Goal: Complete application form

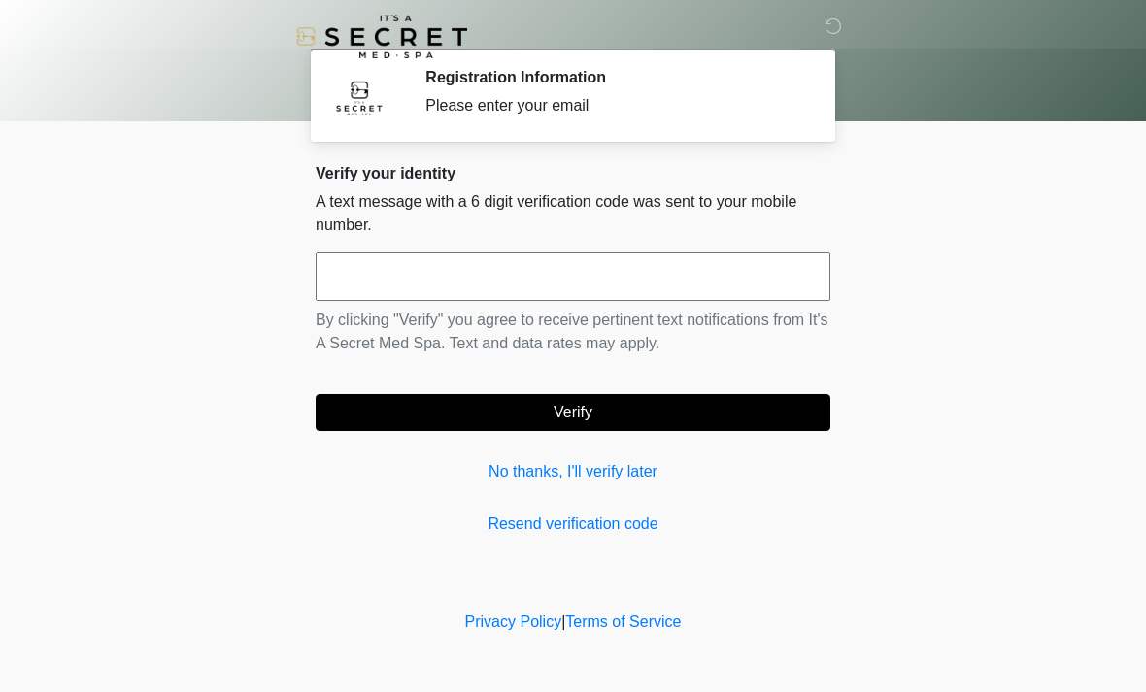
click at [377, 290] on input "text" at bounding box center [573, 276] width 515 height 49
type input "******"
click at [463, 408] on button "Verify" at bounding box center [573, 412] width 515 height 37
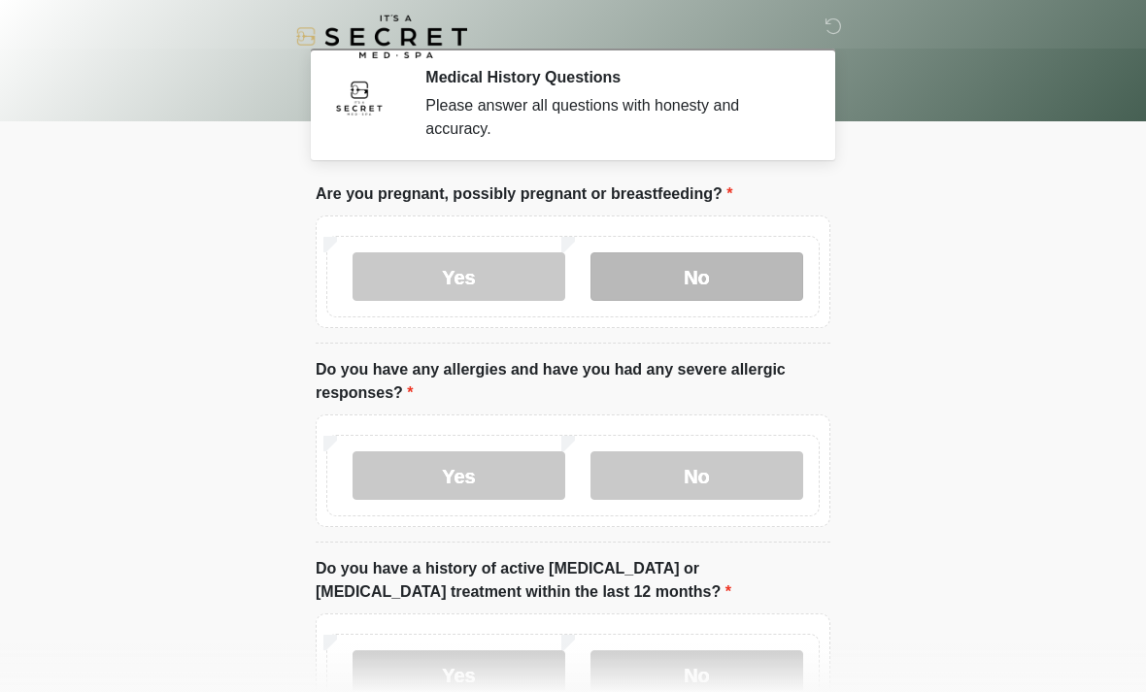
click at [742, 276] on label "No" at bounding box center [696, 276] width 213 height 49
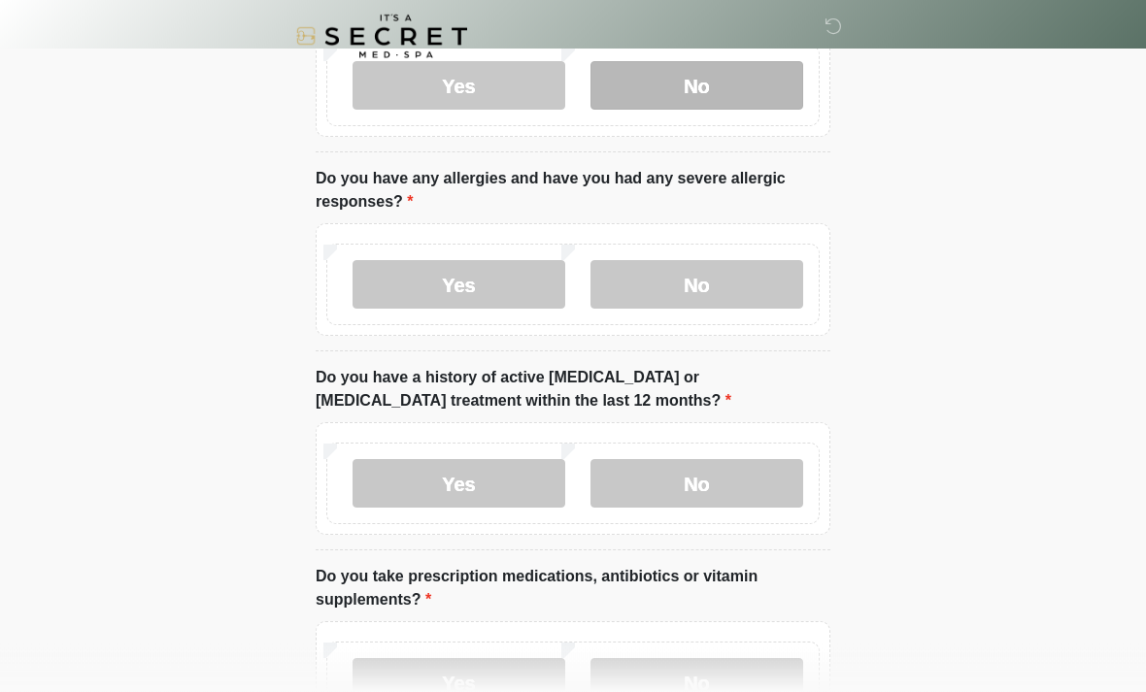
scroll to position [200, 0]
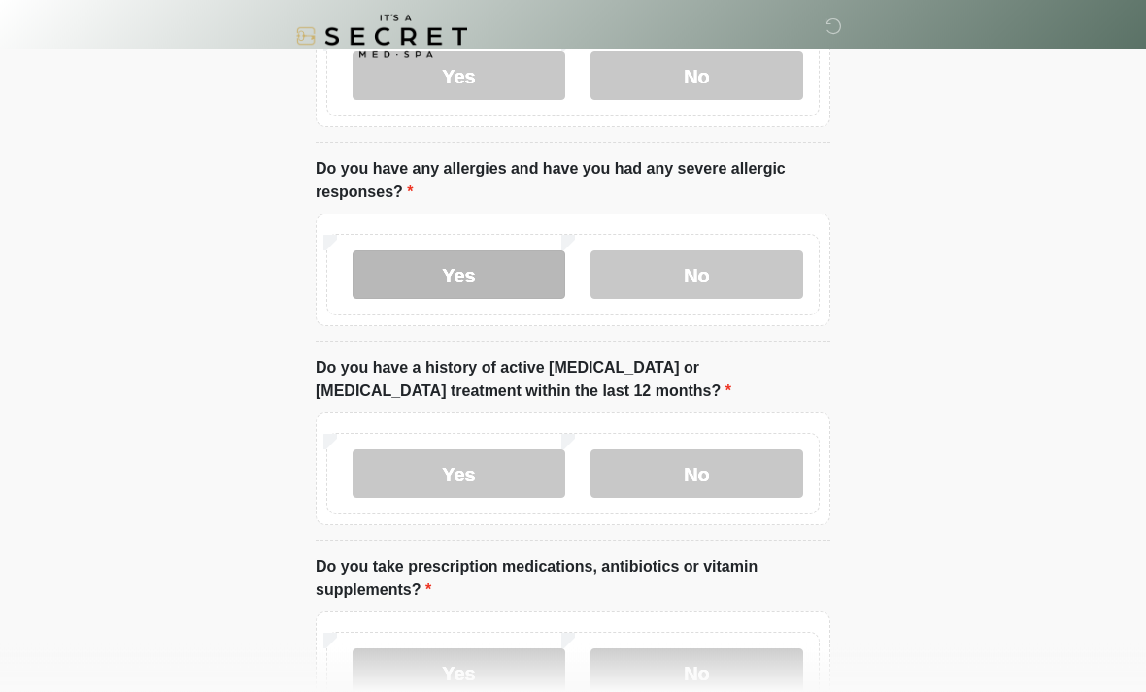
click at [516, 273] on label "Yes" at bounding box center [458, 275] width 213 height 49
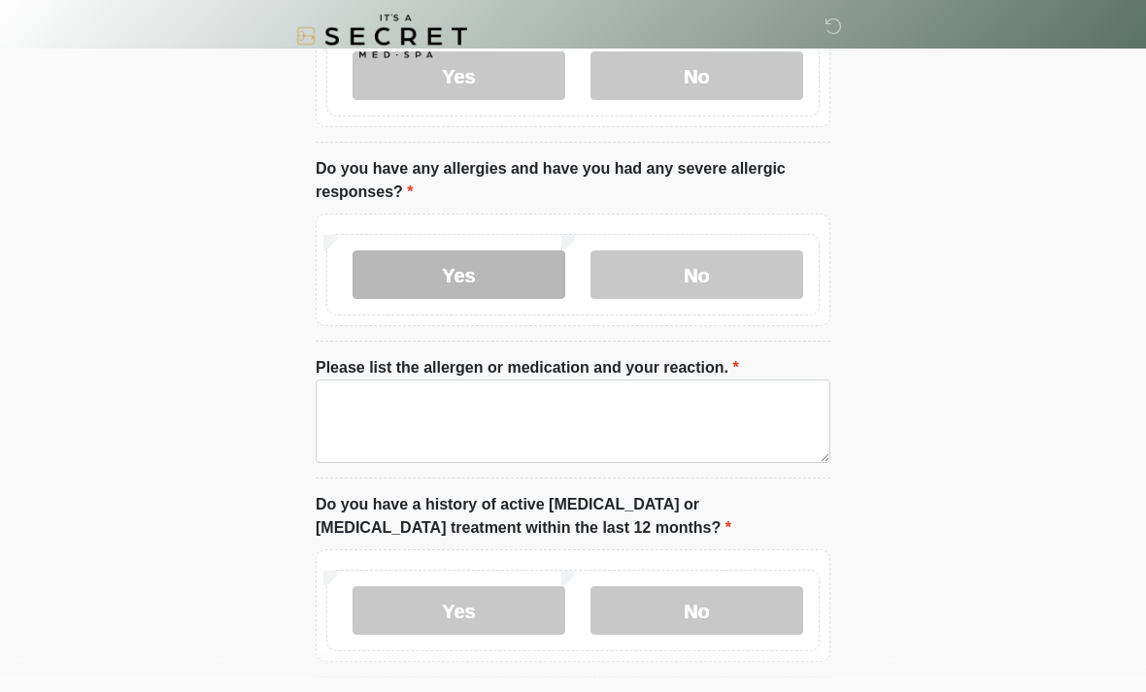
scroll to position [201, 0]
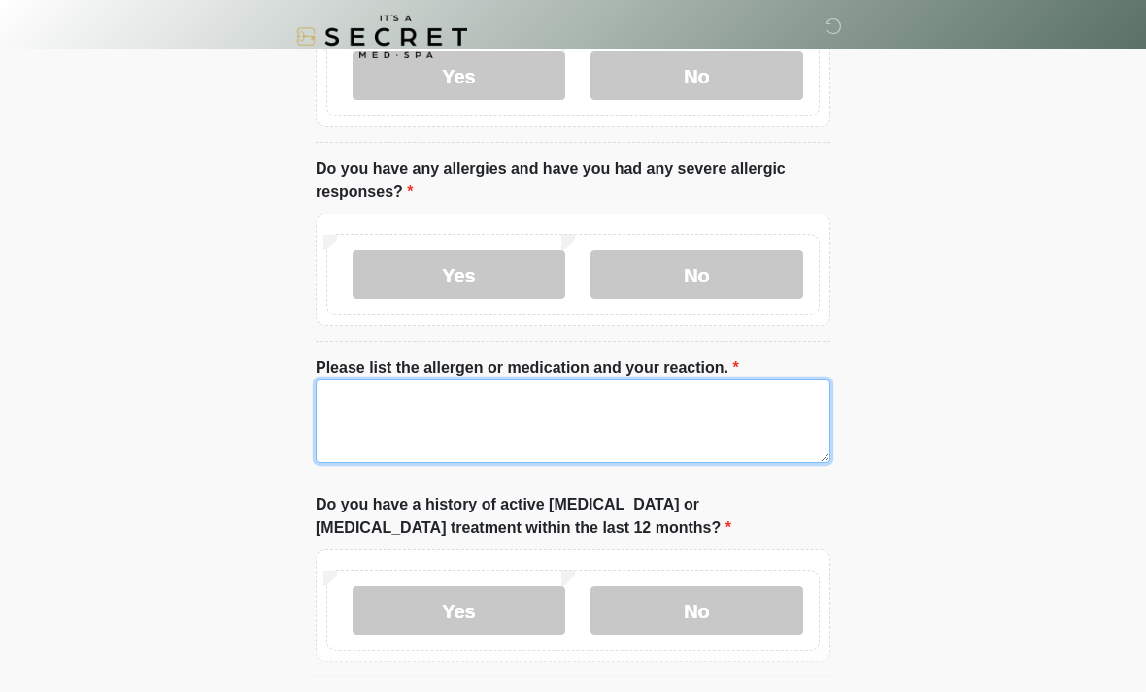
click at [611, 421] on textarea "Please list the allergen or medication and your reaction." at bounding box center [573, 421] width 515 height 83
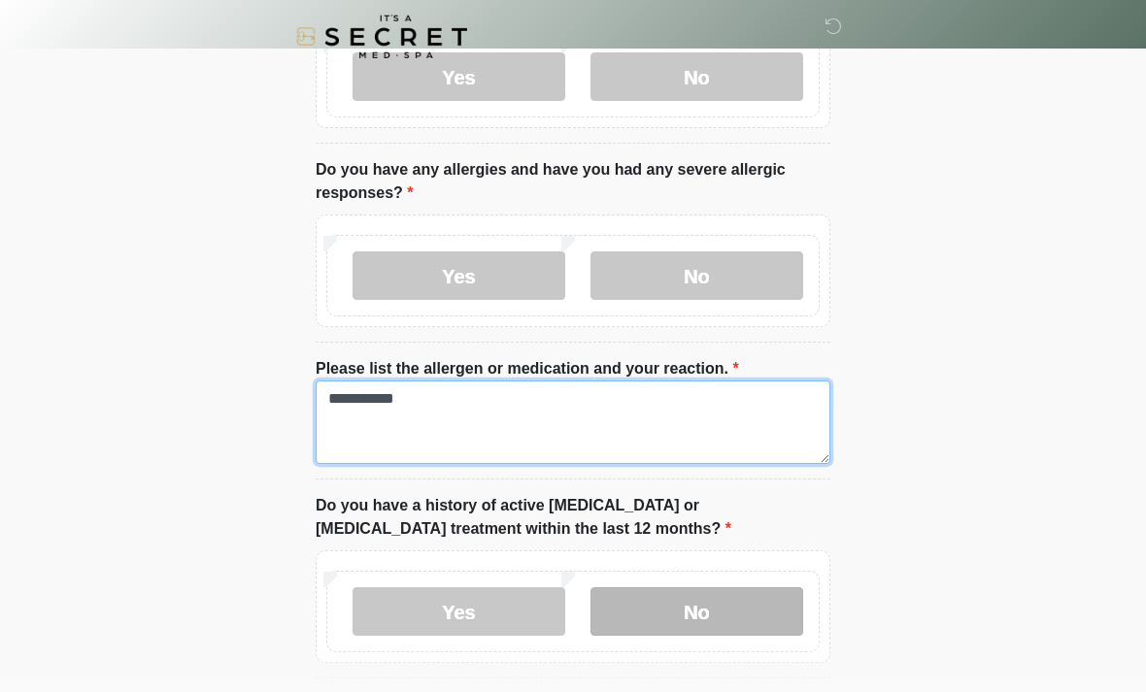
type textarea "**********"
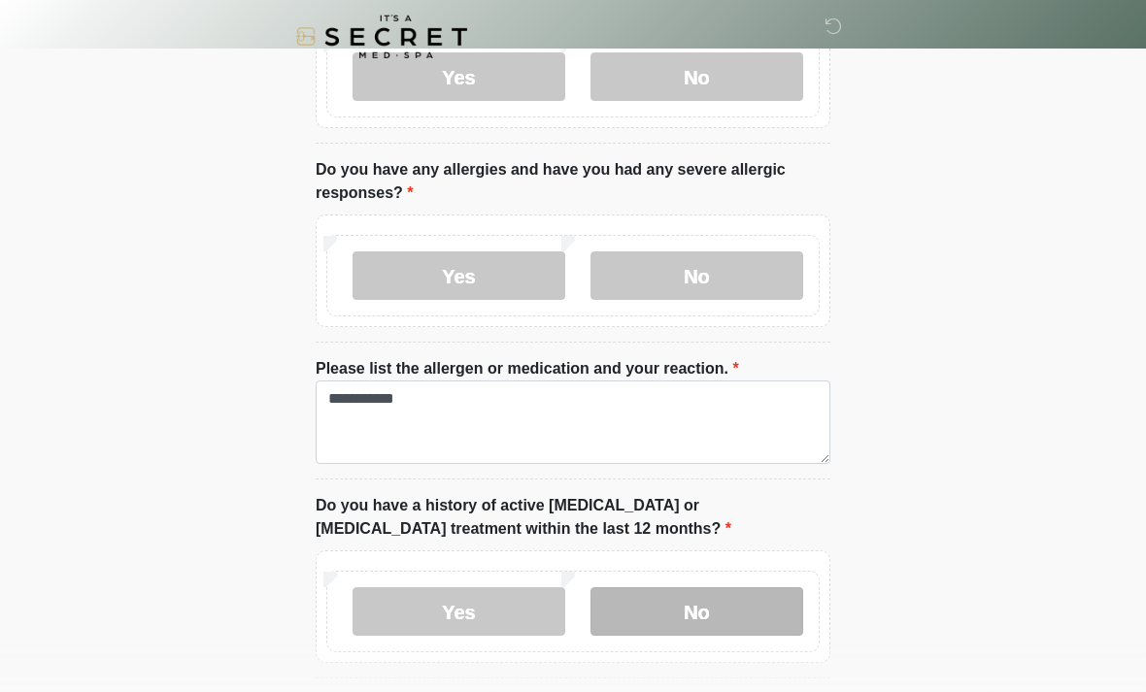
click at [751, 610] on label "No" at bounding box center [696, 611] width 213 height 49
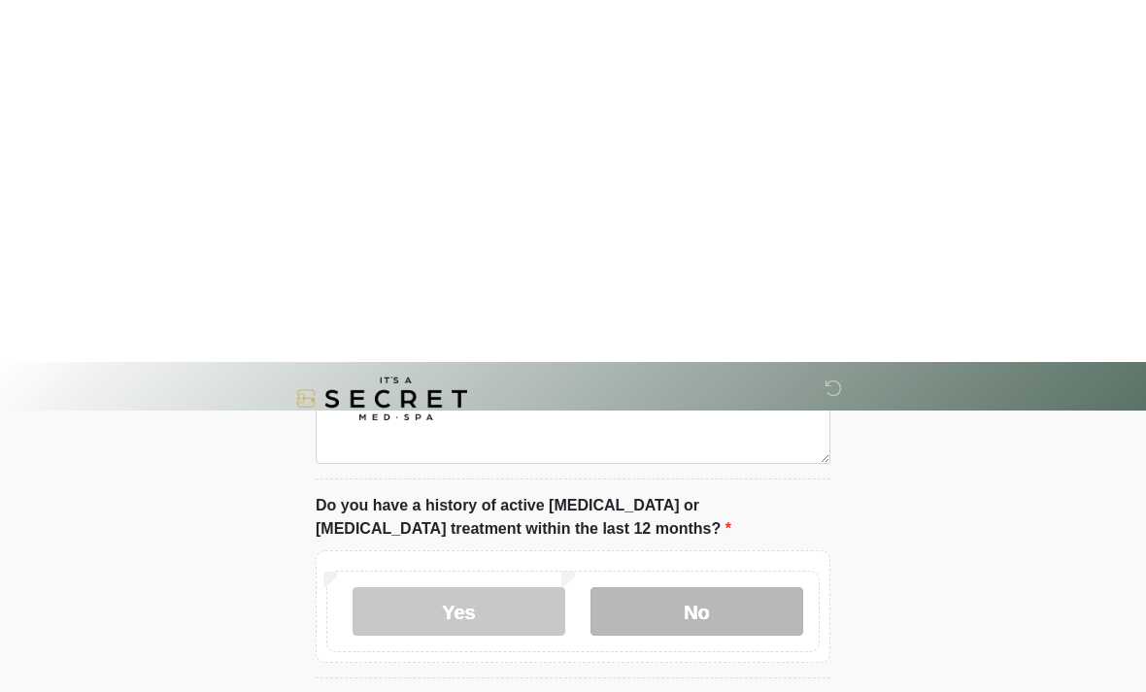
scroll to position [563, 0]
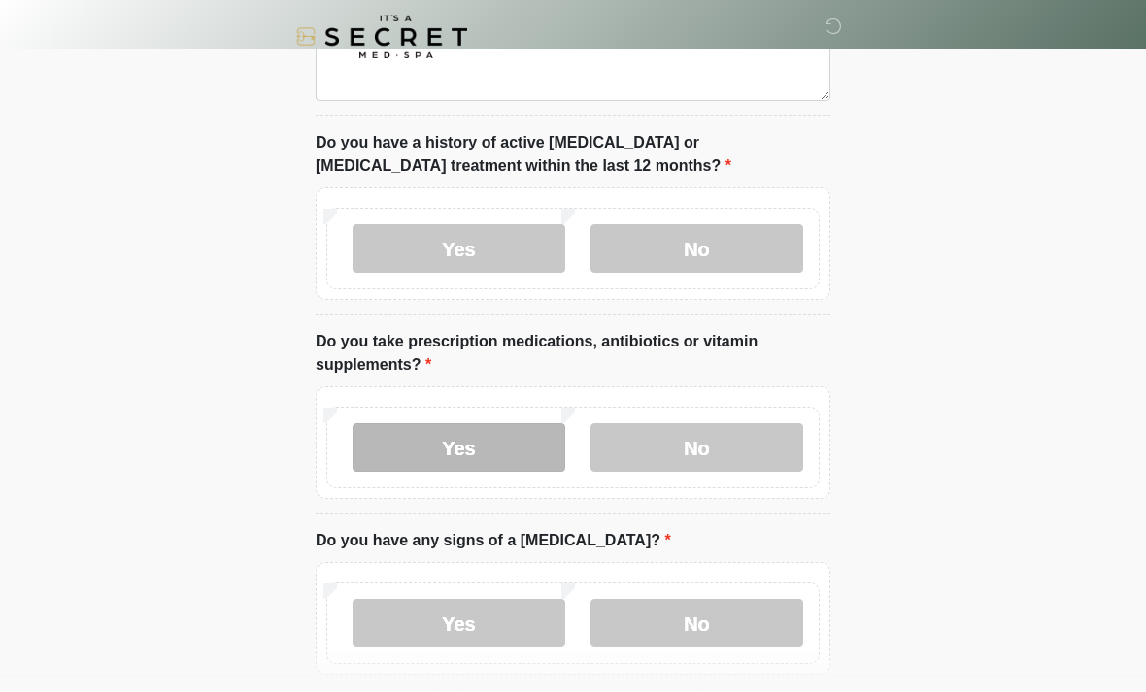
click at [516, 449] on label "Yes" at bounding box center [458, 447] width 213 height 49
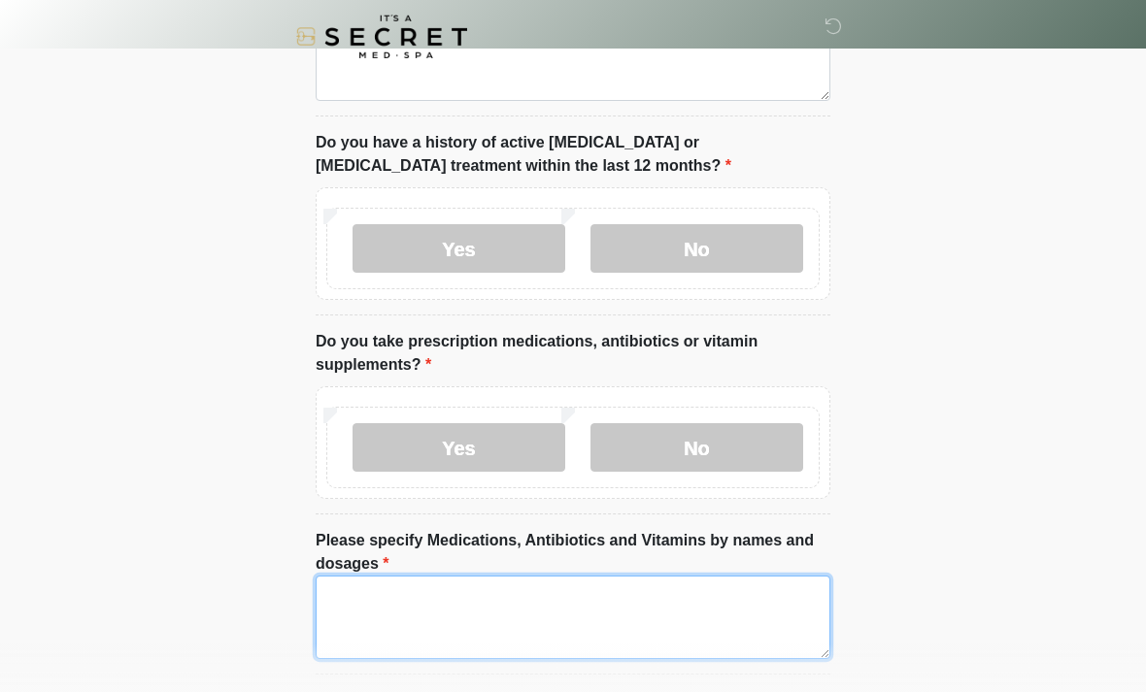
click at [579, 629] on textarea "Please specify Medications, Antibiotics and Vitamins by names and dosages" at bounding box center [573, 617] width 515 height 83
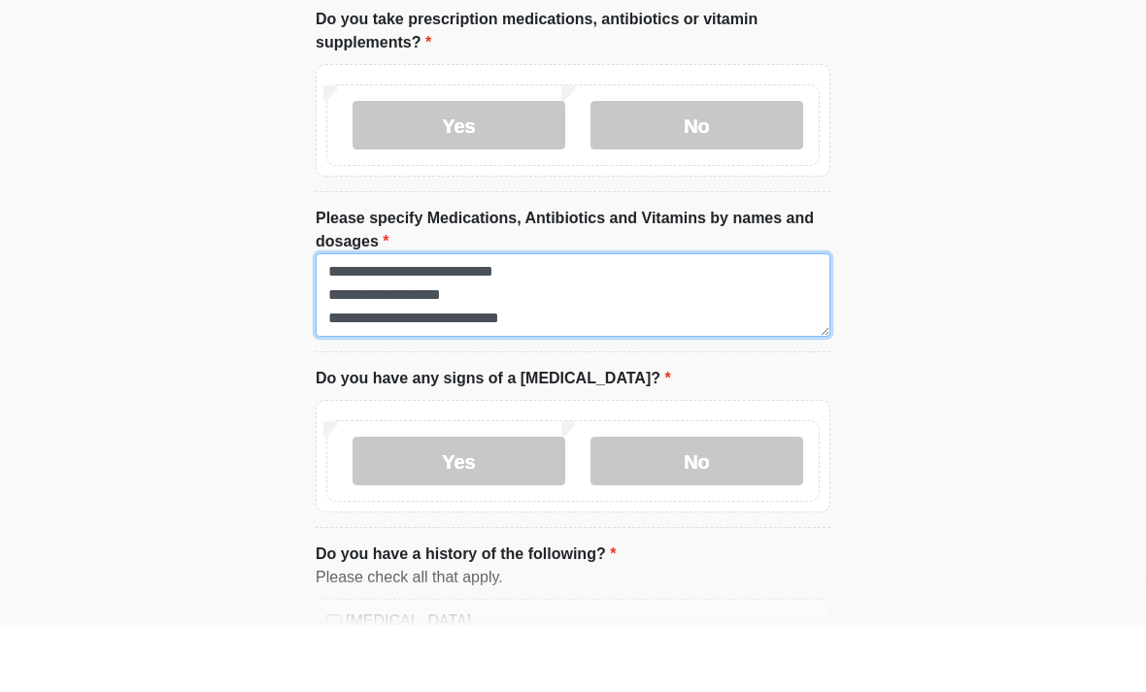
scroll to position [821, 0]
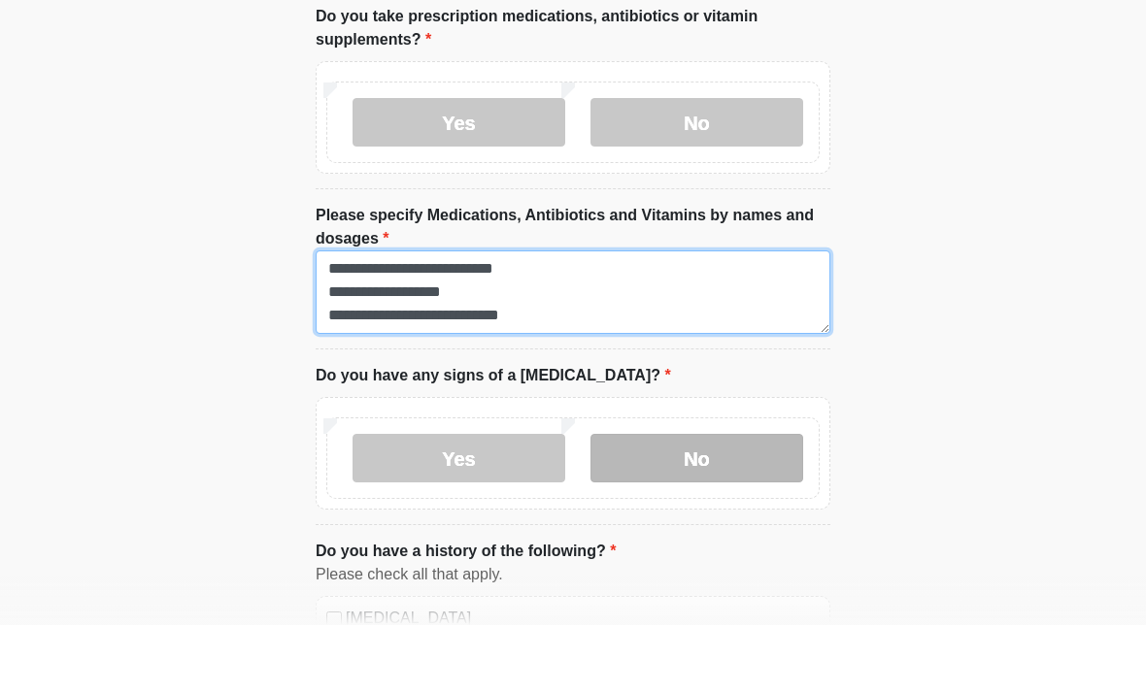
type textarea "**********"
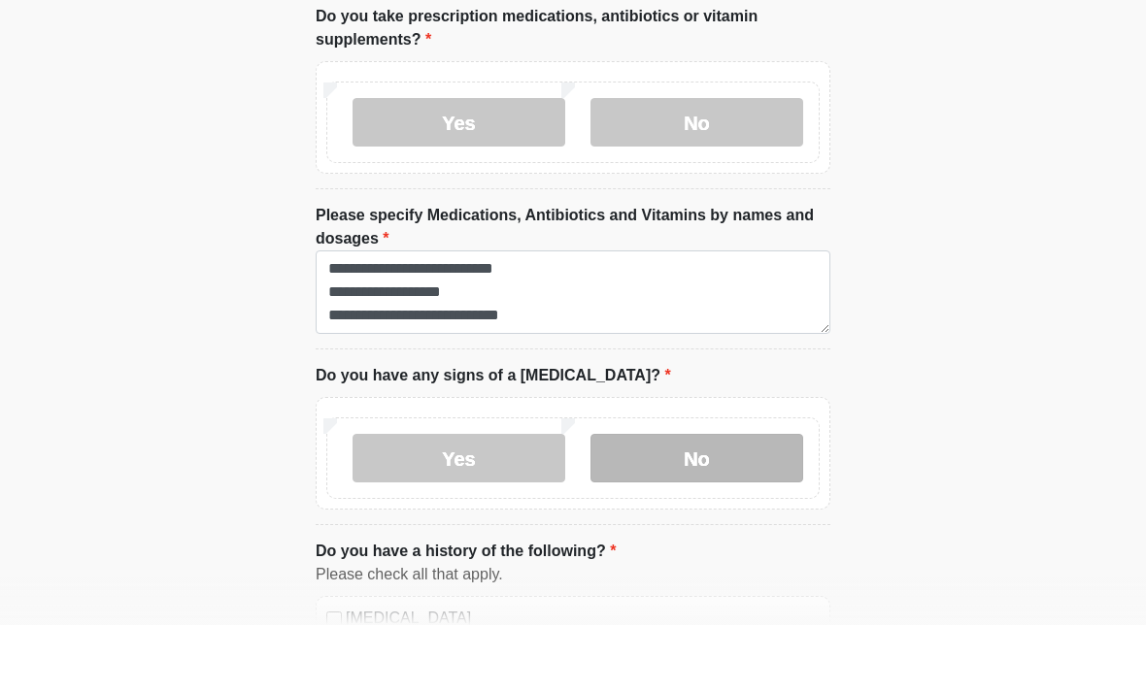
click at [700, 501] on label "No" at bounding box center [696, 525] width 213 height 49
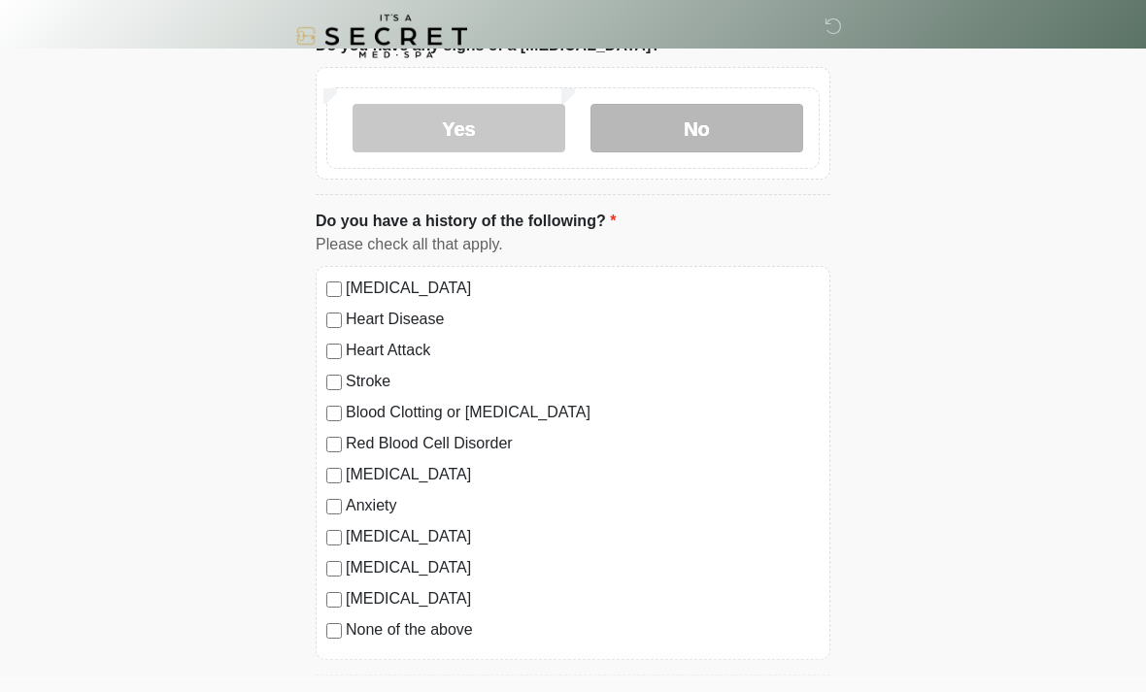
scroll to position [1221, 0]
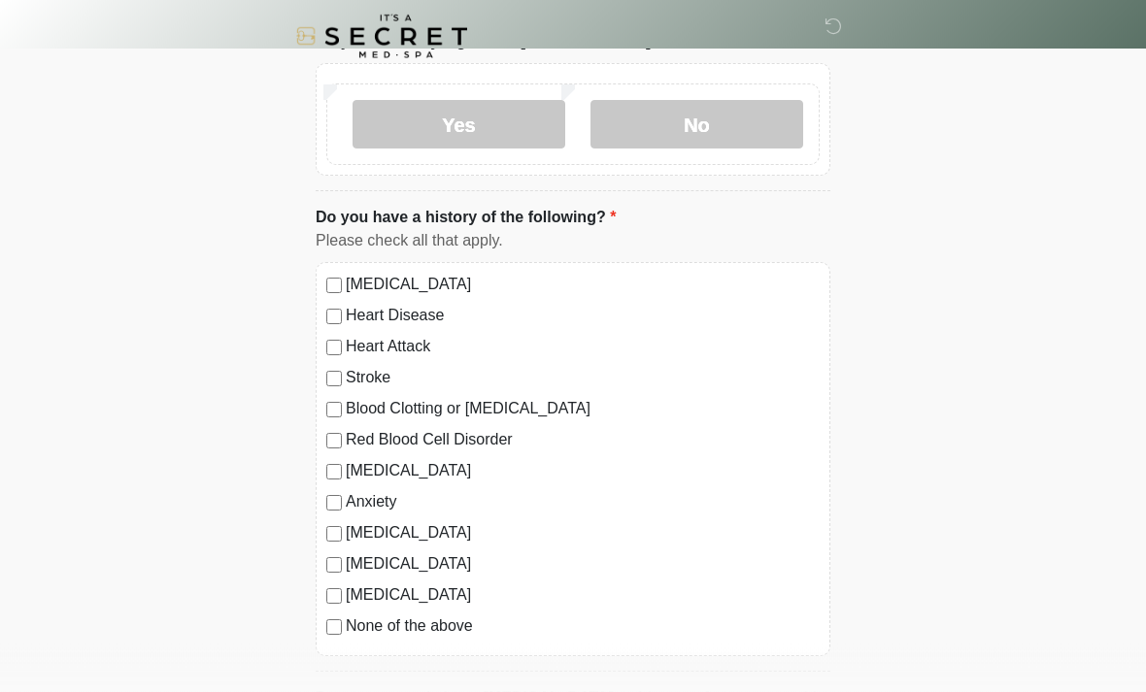
click at [463, 630] on label "None of the above" at bounding box center [583, 627] width 474 height 23
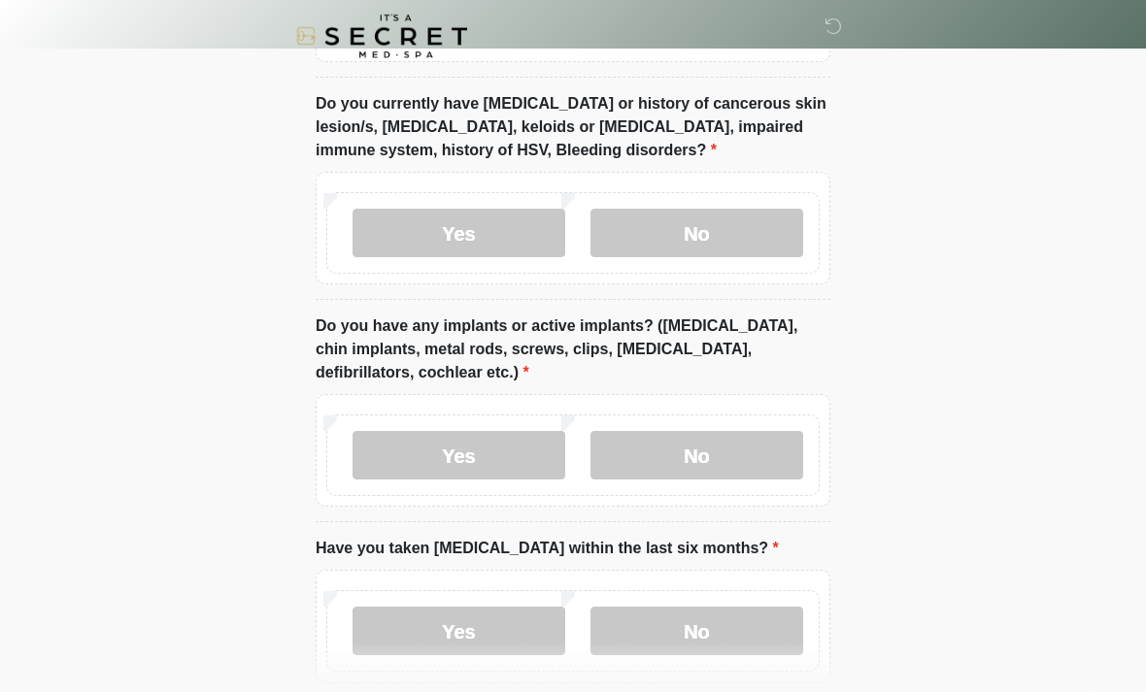
scroll to position [1816, 0]
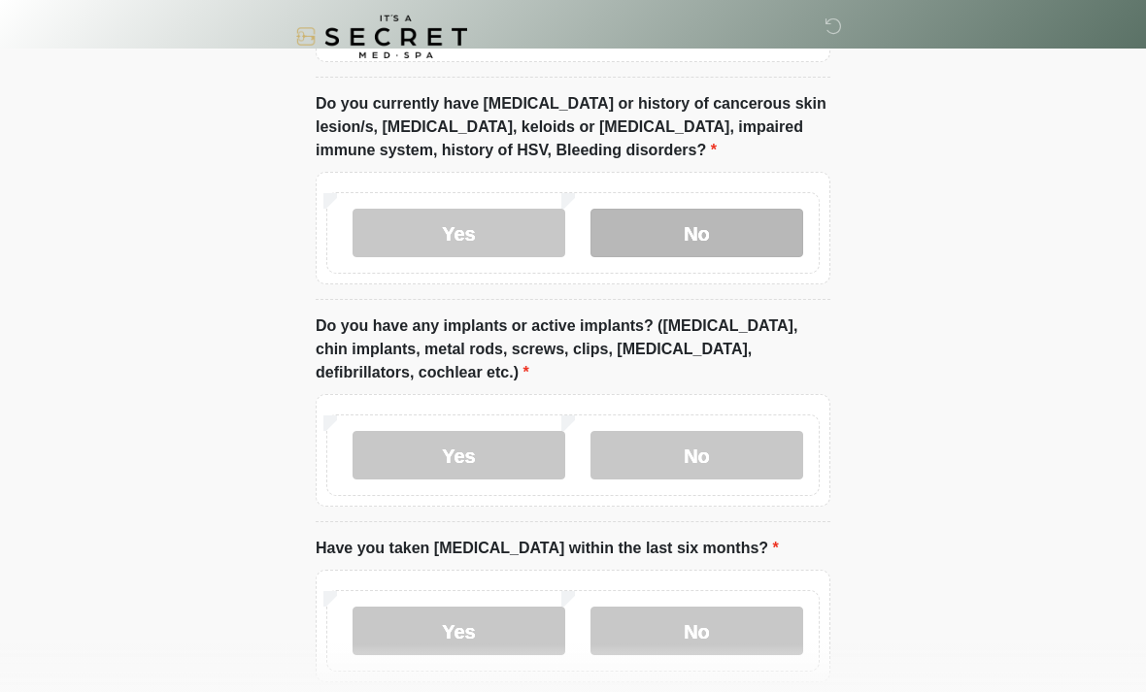
click at [724, 233] on label "No" at bounding box center [696, 233] width 213 height 49
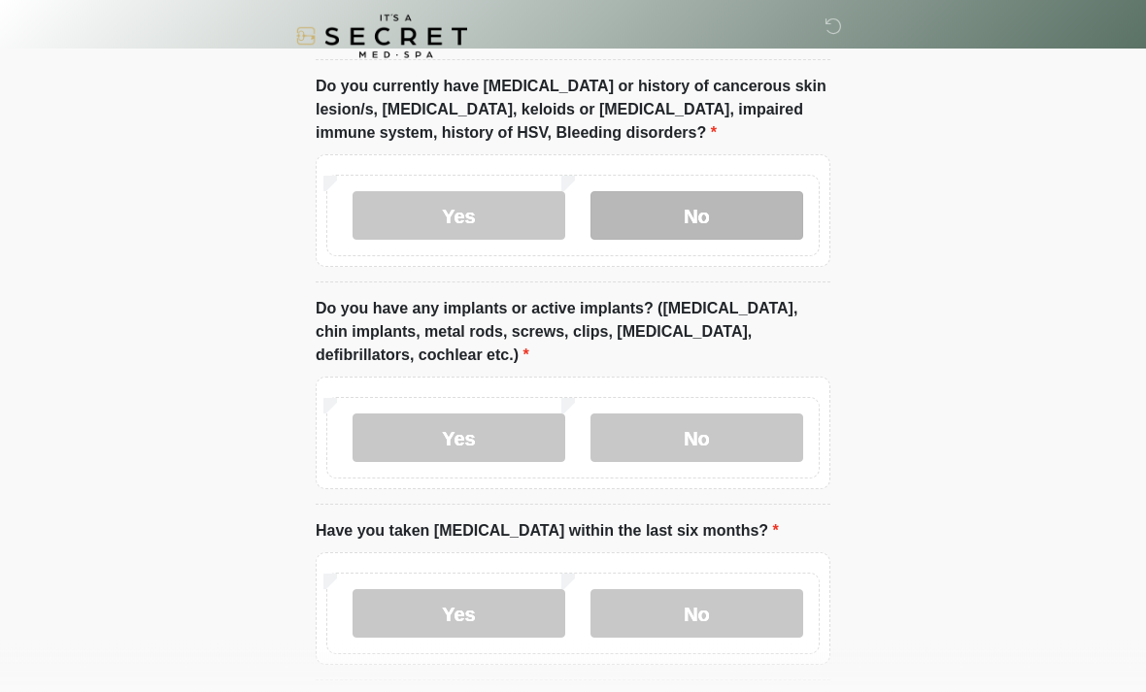
scroll to position [1913, 0]
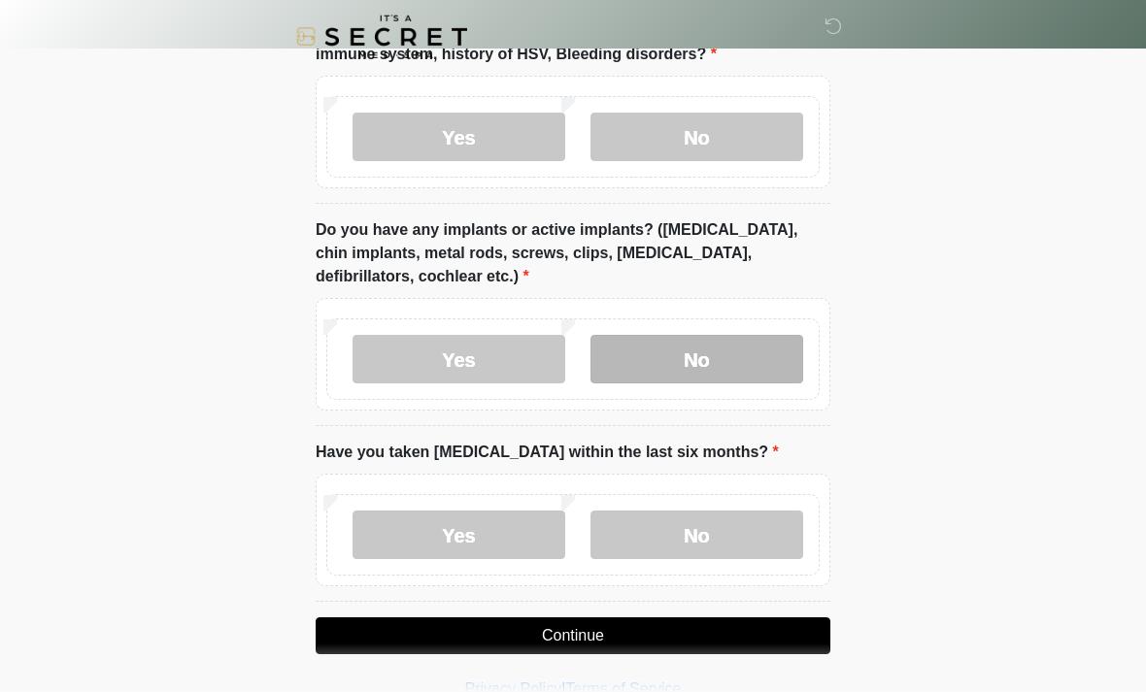
click at [751, 360] on label "No" at bounding box center [696, 359] width 213 height 49
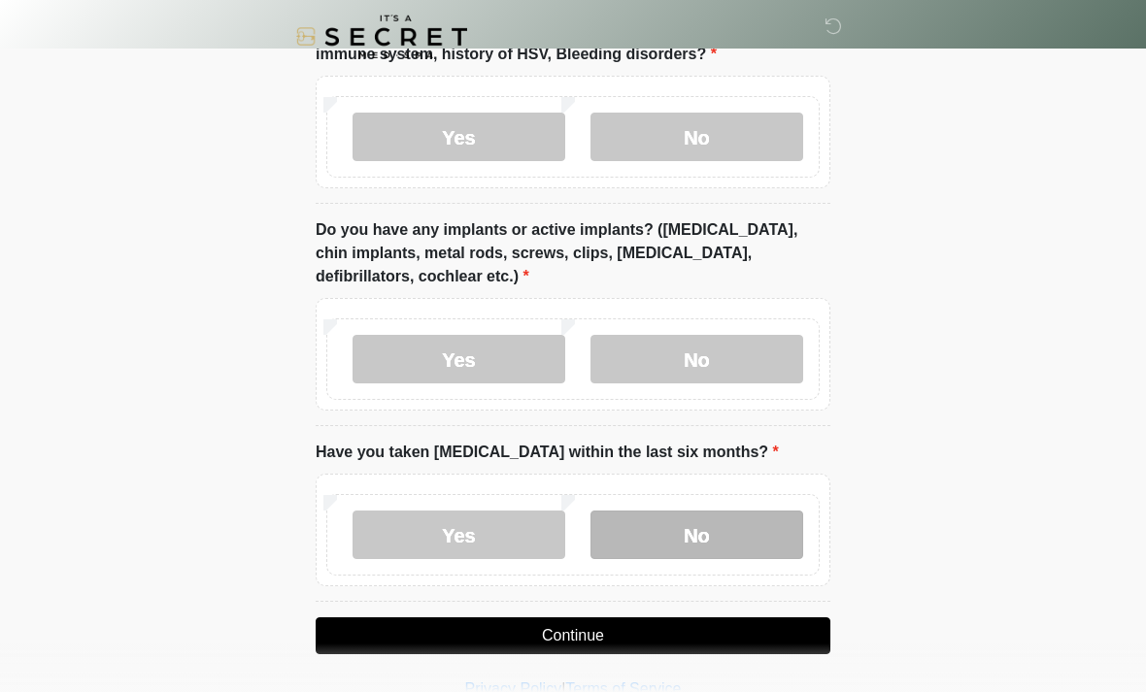
click at [694, 532] on label "No" at bounding box center [696, 535] width 213 height 49
click at [686, 631] on button "Continue" at bounding box center [573, 635] width 515 height 37
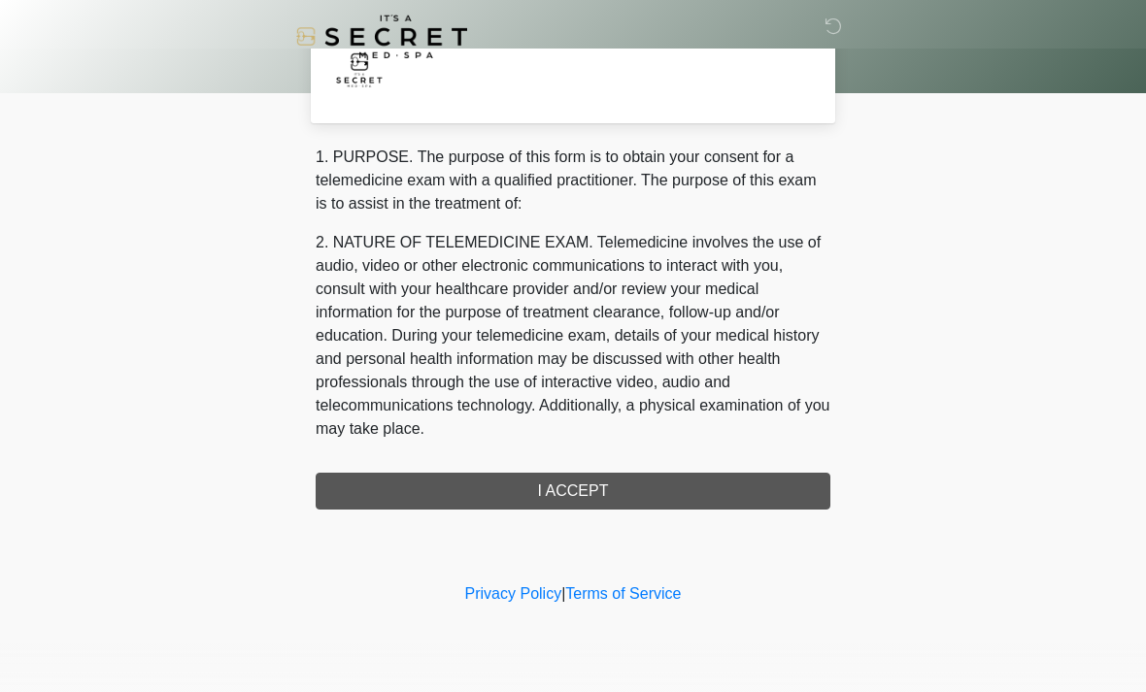
scroll to position [0, 0]
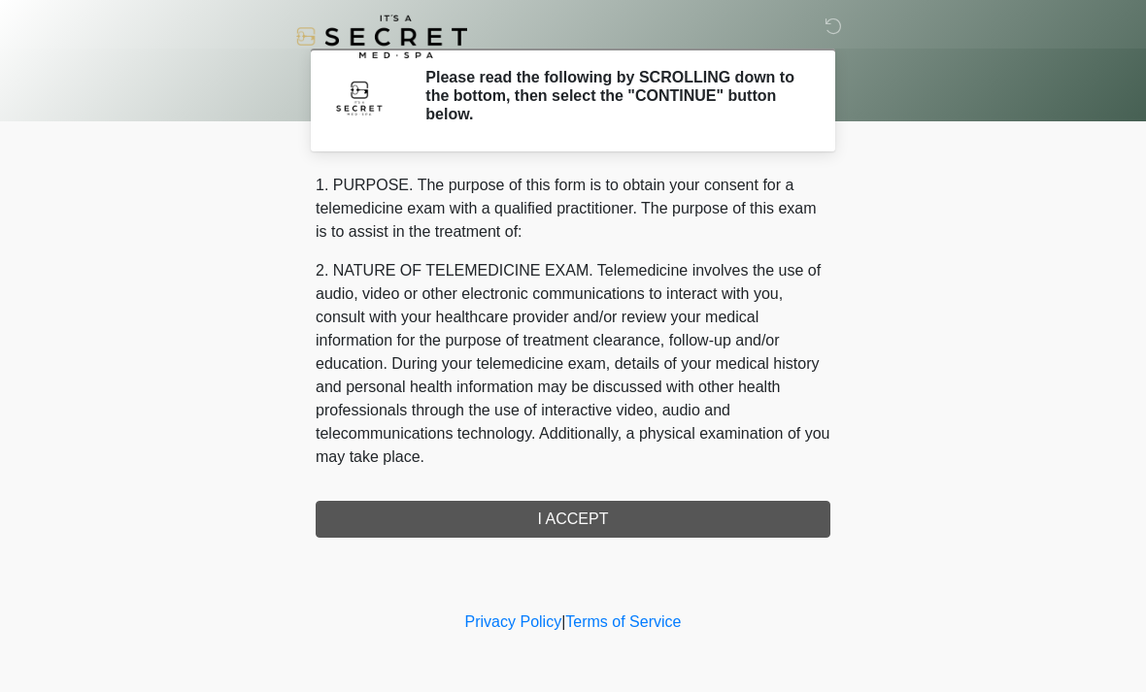
click at [704, 516] on div "1. PURPOSE. The purpose of this form is to obtain your consent for a telemedici…" at bounding box center [573, 356] width 515 height 364
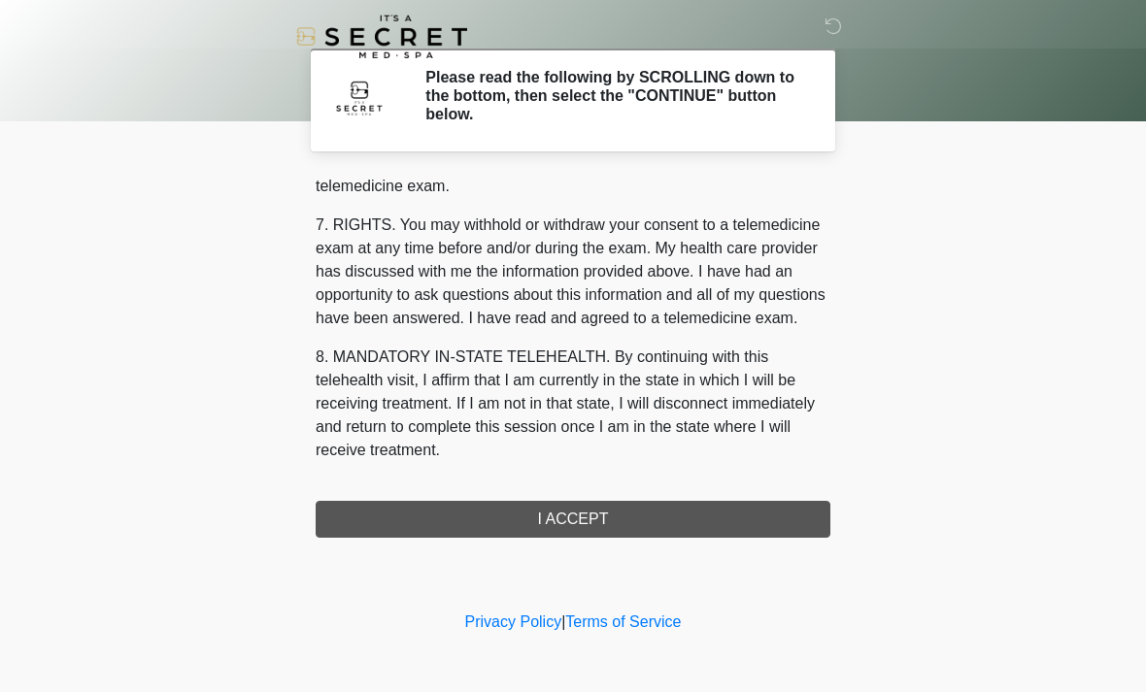
scroll to position [822, 0]
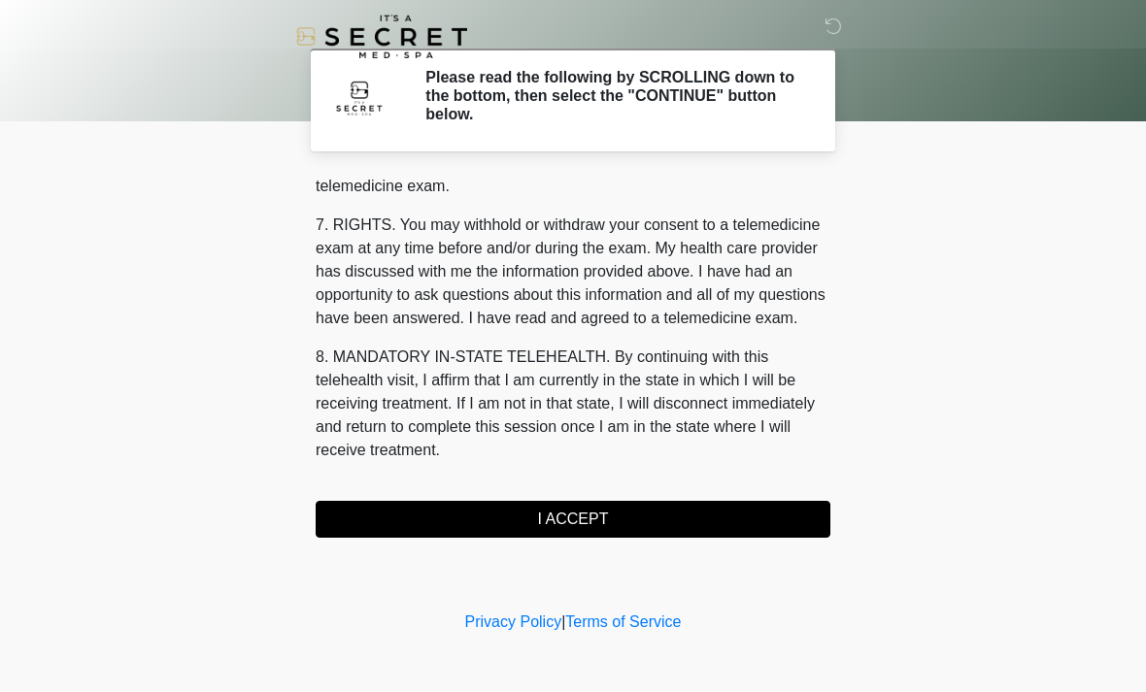
click at [631, 519] on button "I ACCEPT" at bounding box center [573, 519] width 515 height 37
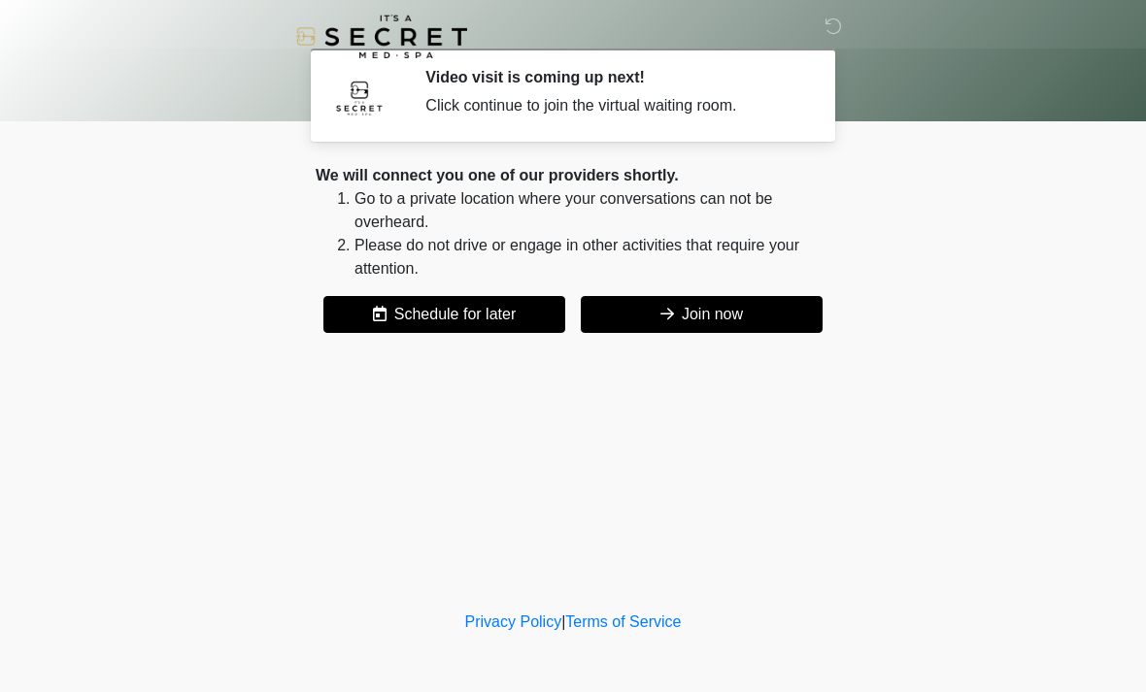
click at [739, 318] on button "Join now" at bounding box center [702, 314] width 242 height 37
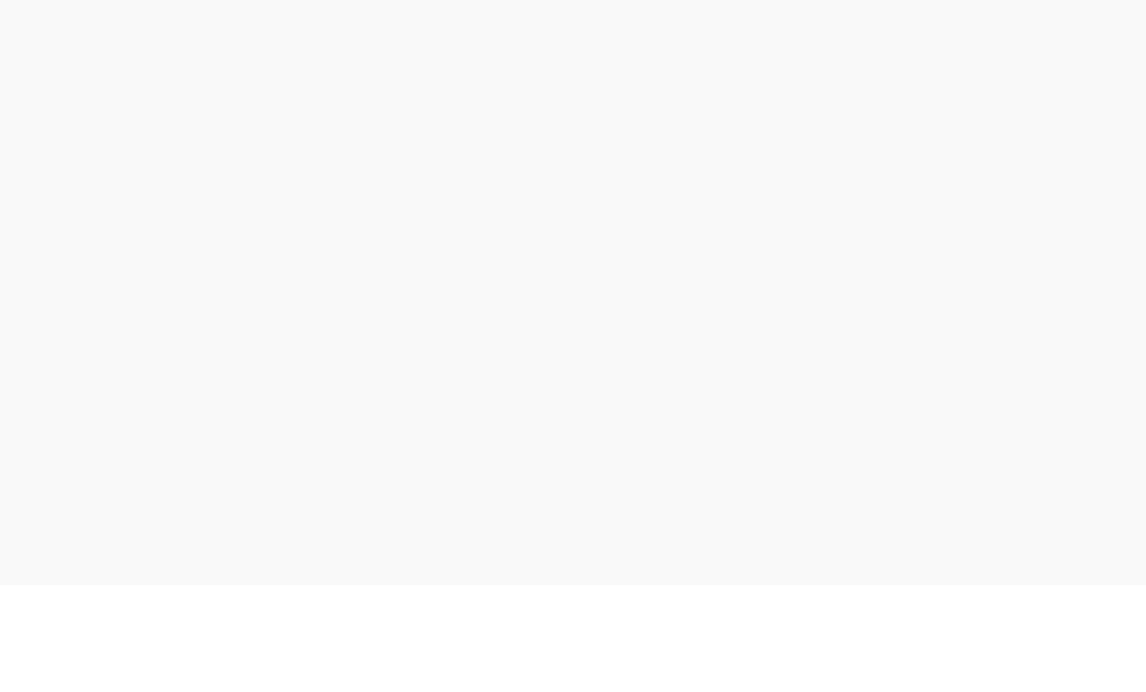
scroll to position [6, 0]
